Goal: Task Accomplishment & Management: Use online tool/utility

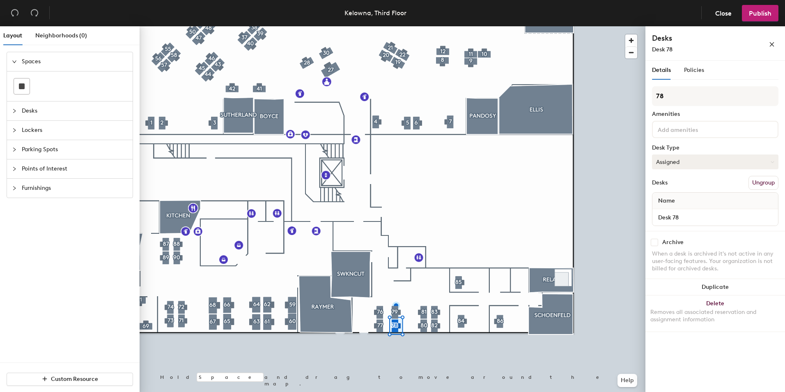
click at [712, 158] on button "Assigned" at bounding box center [715, 161] width 126 height 15
click at [675, 211] on div "Hoteled" at bounding box center [693, 212] width 82 height 12
click at [750, 14] on span "Publish" at bounding box center [760, 13] width 23 height 8
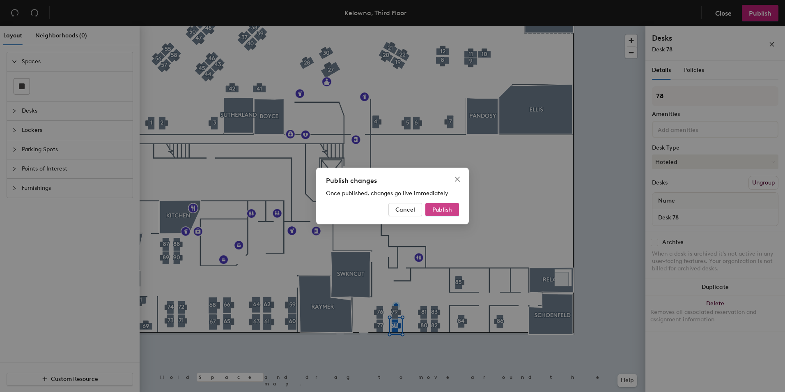
click at [436, 209] on span "Publish" at bounding box center [442, 209] width 20 height 7
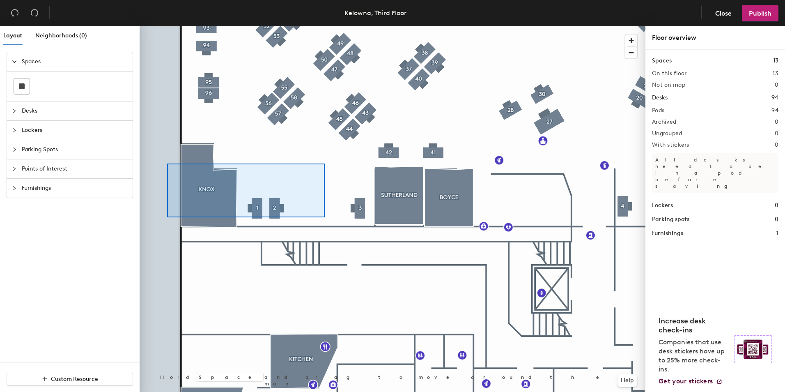
click at [169, 26] on div at bounding box center [393, 26] width 506 height 0
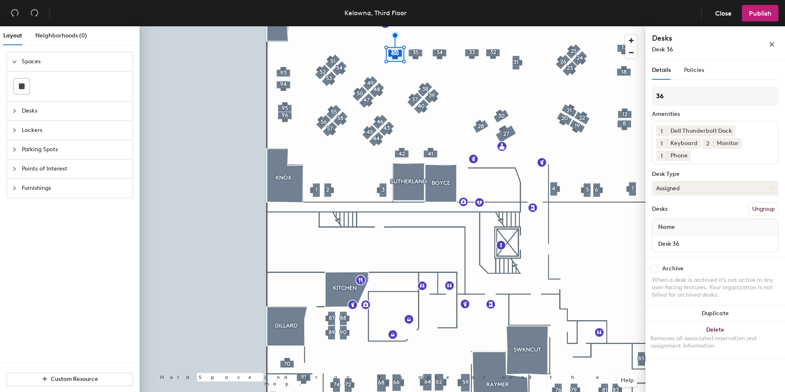
click at [764, 186] on button "Assigned" at bounding box center [715, 188] width 126 height 15
click at [690, 237] on div "Hoteled" at bounding box center [693, 238] width 82 height 12
click at [763, 11] on span "Publish" at bounding box center [760, 13] width 23 height 8
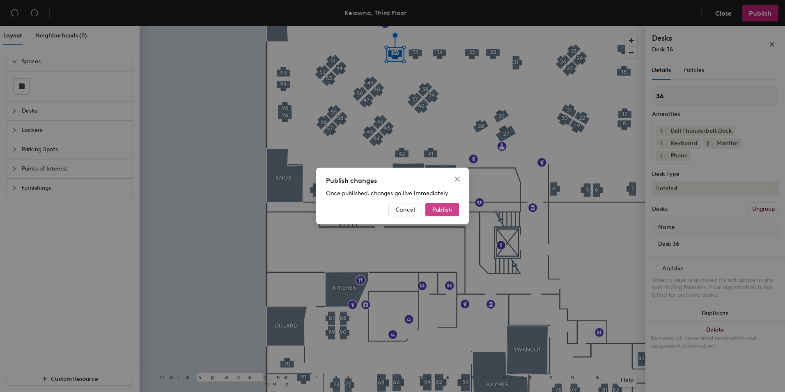
click at [444, 211] on span "Publish" at bounding box center [442, 209] width 20 height 7
click at [412, 100] on div "Publish changes Once published, changes go live immediately Cancel Publish" at bounding box center [392, 196] width 785 height 392
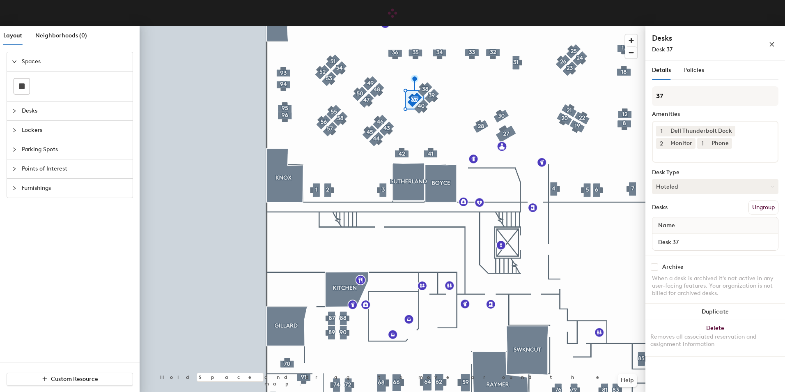
click at [767, 187] on button "Hoteled" at bounding box center [715, 186] width 126 height 15
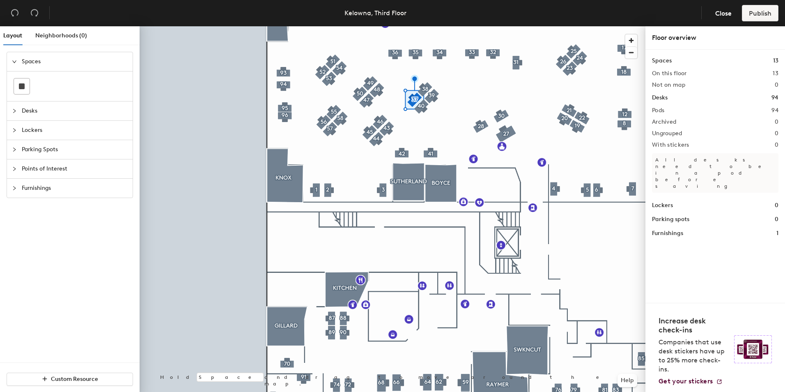
click at [681, 210] on div "Floor overview Spaces 13 On this floor 13 Not on map 0 Desks 94 Pods 94 Archive…" at bounding box center [715, 210] width 140 height 369
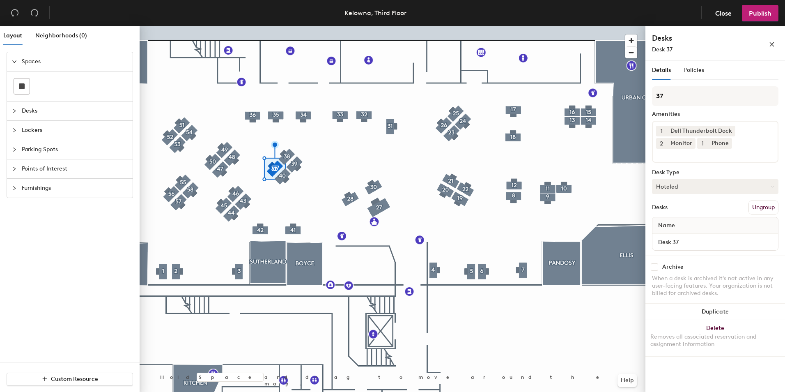
click at [694, 183] on button "Hoteled" at bounding box center [715, 186] width 126 height 15
click at [677, 213] on div "Assigned" at bounding box center [693, 212] width 82 height 12
click at [753, 13] on span "Publish" at bounding box center [760, 13] width 23 height 8
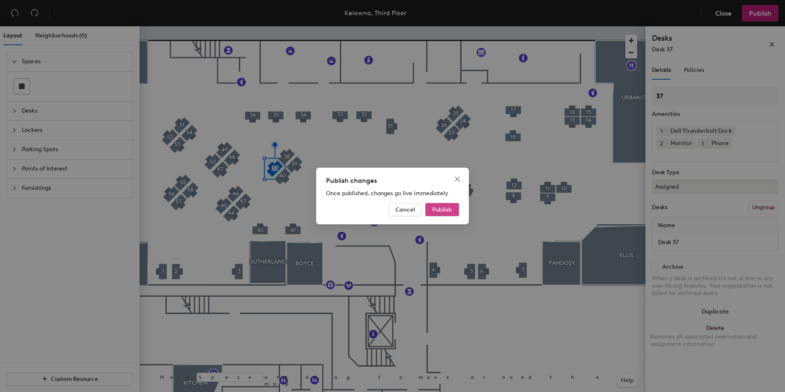
click at [447, 210] on span "Publish" at bounding box center [442, 209] width 20 height 7
